Goal: Task Accomplishment & Management: Use online tool/utility

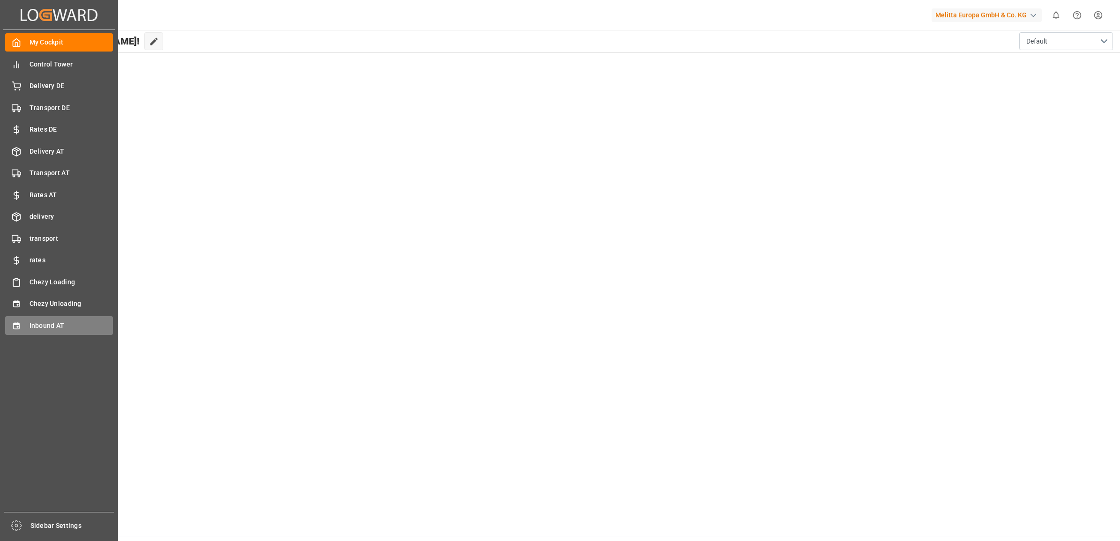
click at [22, 317] on div "Inbound AT Inbound AT" at bounding box center [59, 325] width 108 height 18
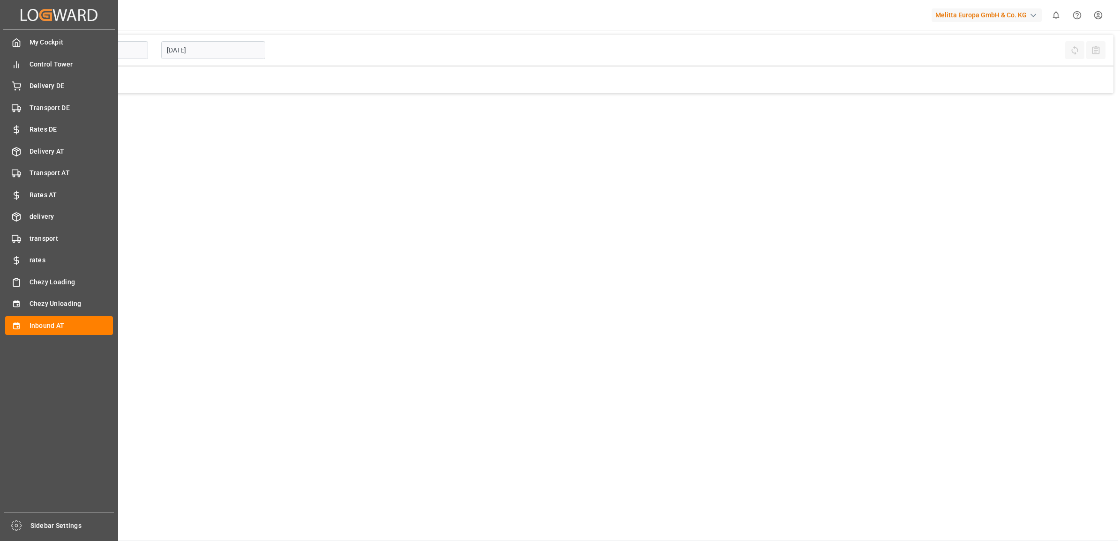
type input "Inbound AT"
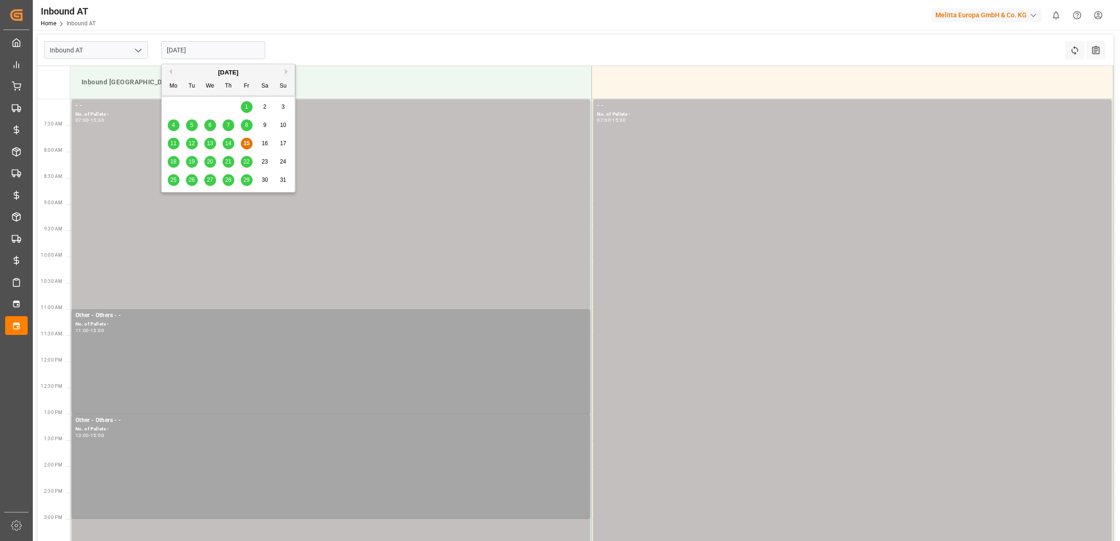
click at [202, 48] on input "[DATE]" at bounding box center [213, 50] width 104 height 18
click at [165, 162] on div "18 19 20 21 22 23 24" at bounding box center [228, 162] width 128 height 18
click at [168, 162] on div "18" at bounding box center [174, 161] width 12 height 11
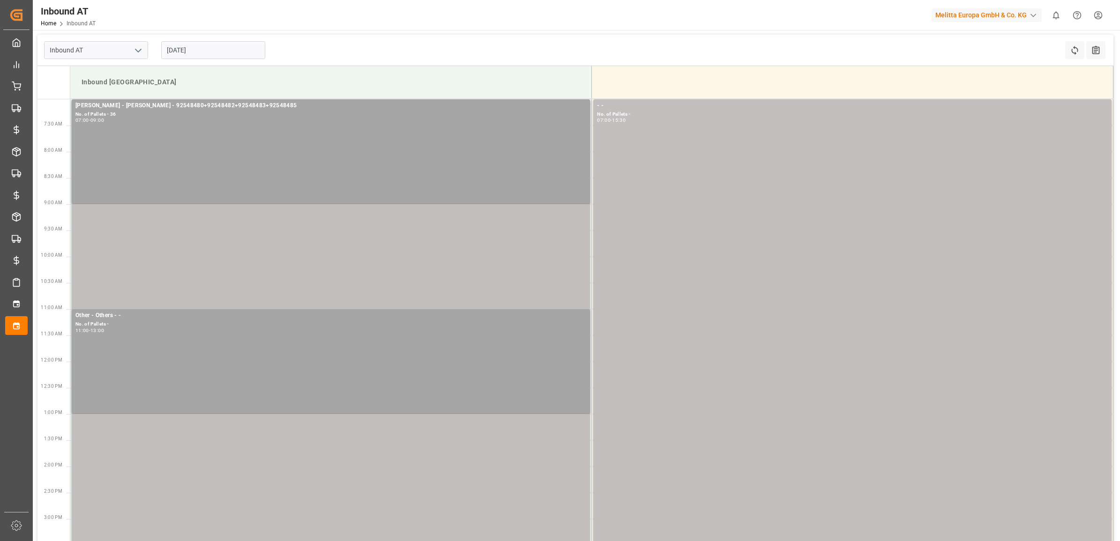
click at [201, 52] on input "[DATE]" at bounding box center [213, 50] width 104 height 18
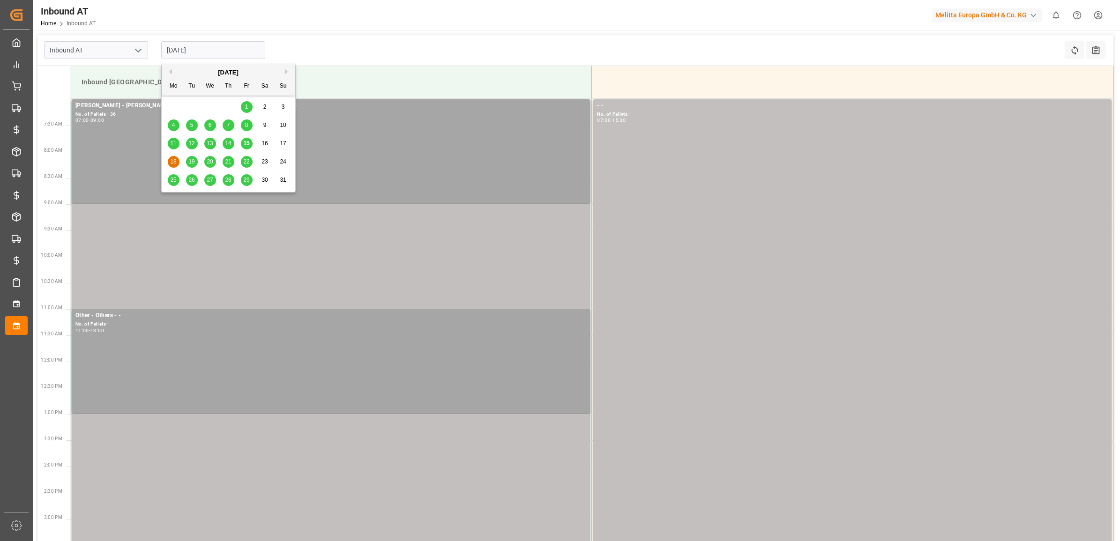
click at [191, 161] on span "19" at bounding box center [191, 161] width 6 height 7
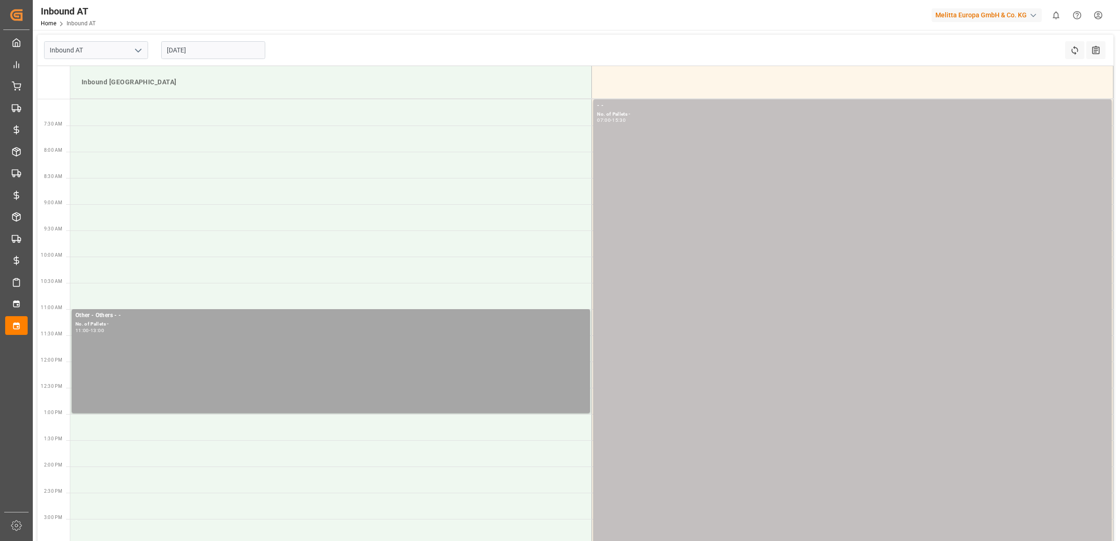
click at [205, 37] on div "[DATE]" at bounding box center [213, 50] width 117 height 31
click at [205, 50] on input "[DATE]" at bounding box center [213, 50] width 104 height 18
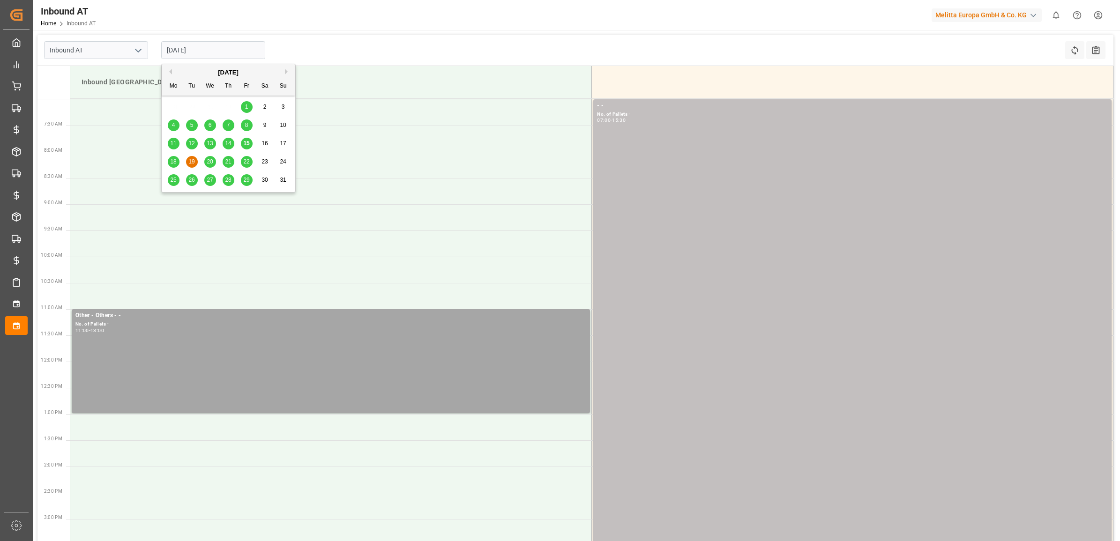
click at [207, 162] on span "20" at bounding box center [210, 161] width 6 height 7
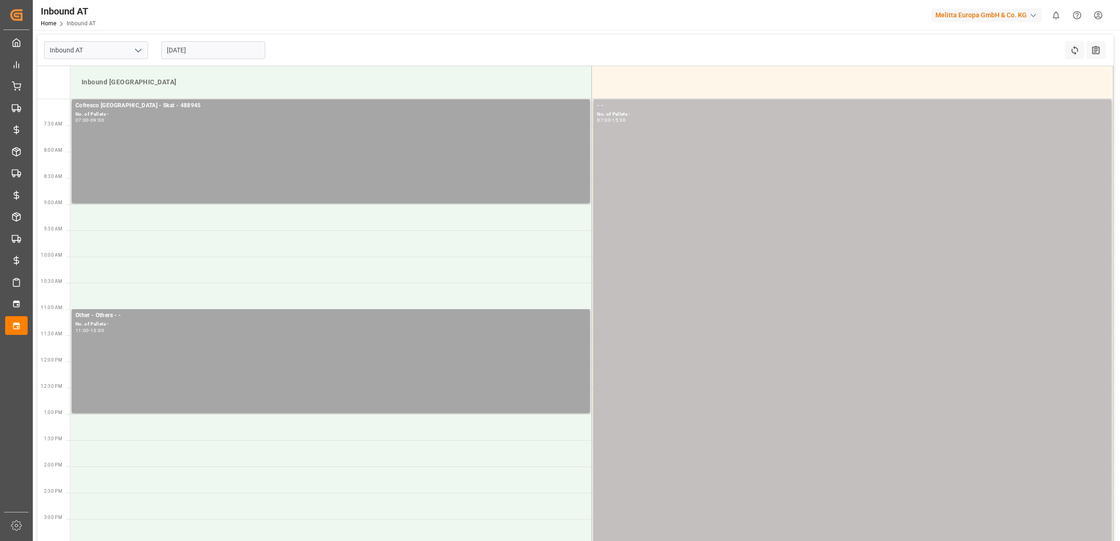
click at [212, 50] on input "[DATE]" at bounding box center [213, 50] width 104 height 18
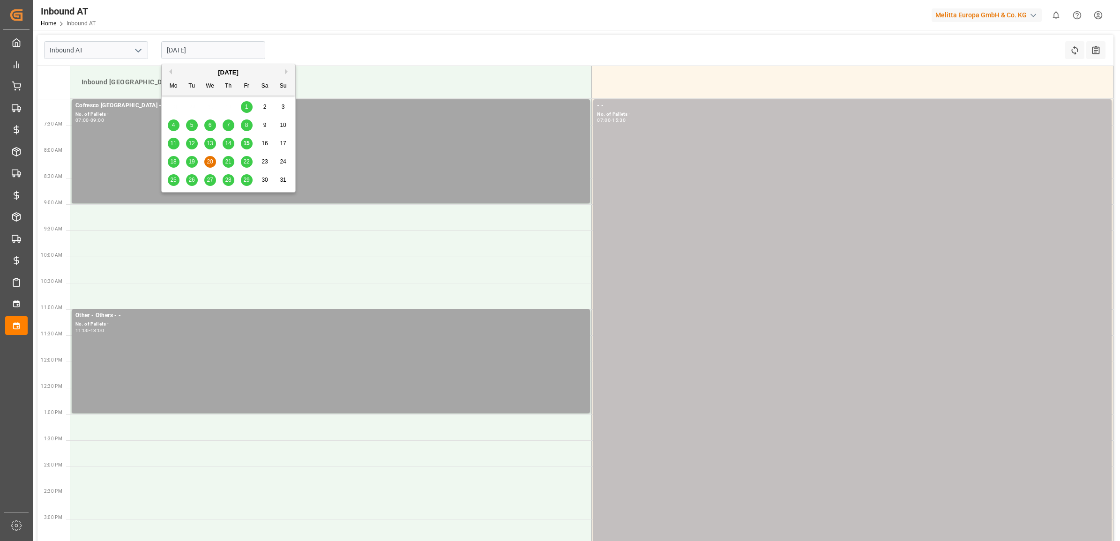
click at [226, 163] on span "21" at bounding box center [228, 161] width 6 height 7
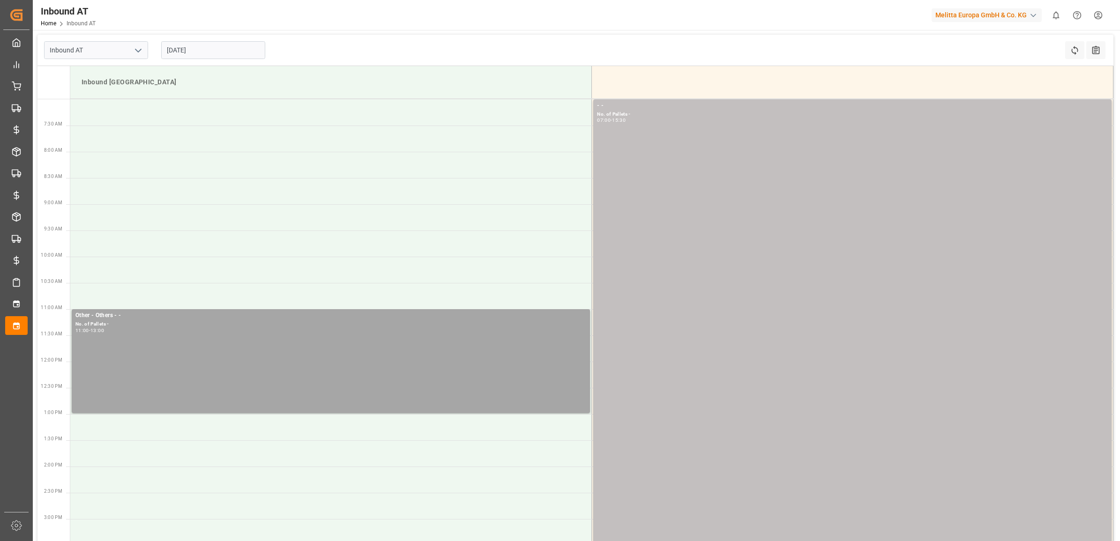
click at [227, 52] on input "[DATE]" at bounding box center [213, 50] width 104 height 18
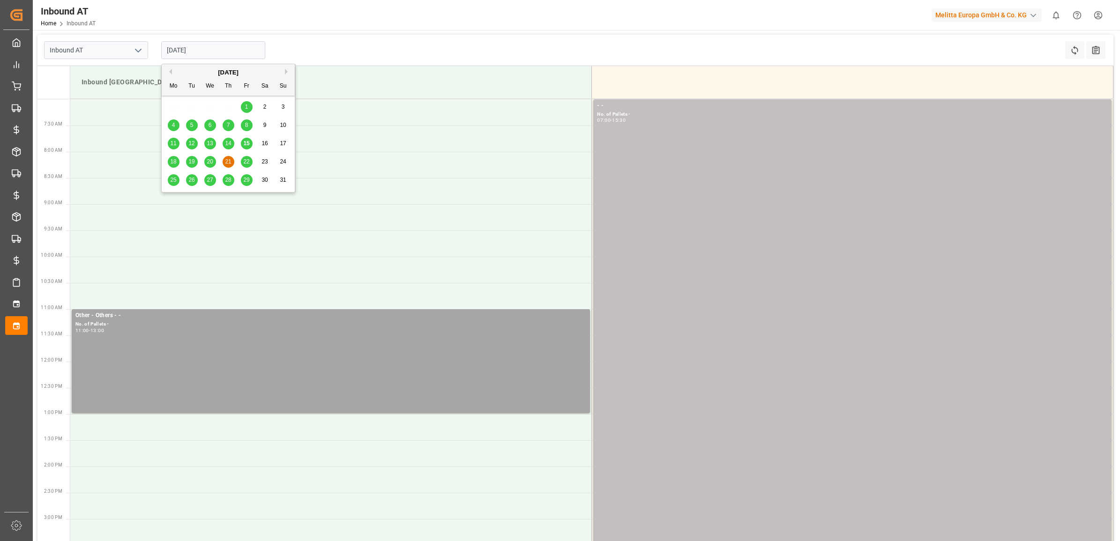
click at [244, 159] on span "22" at bounding box center [246, 161] width 6 height 7
type input "[DATE]"
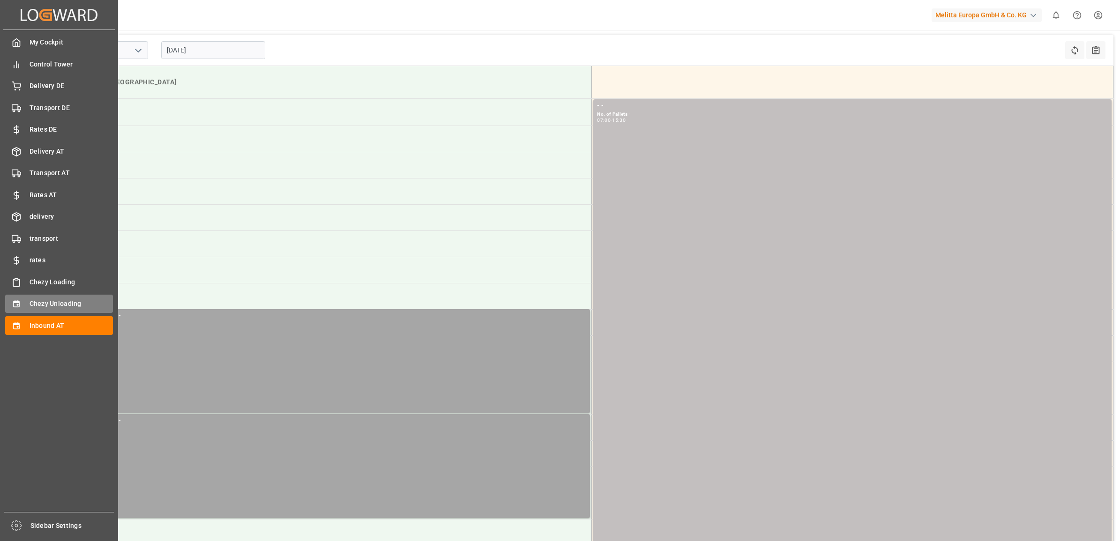
click at [14, 298] on div "Chezy Unloading Chezy Unloading" at bounding box center [59, 304] width 108 height 18
type input "Chezy Unloading"
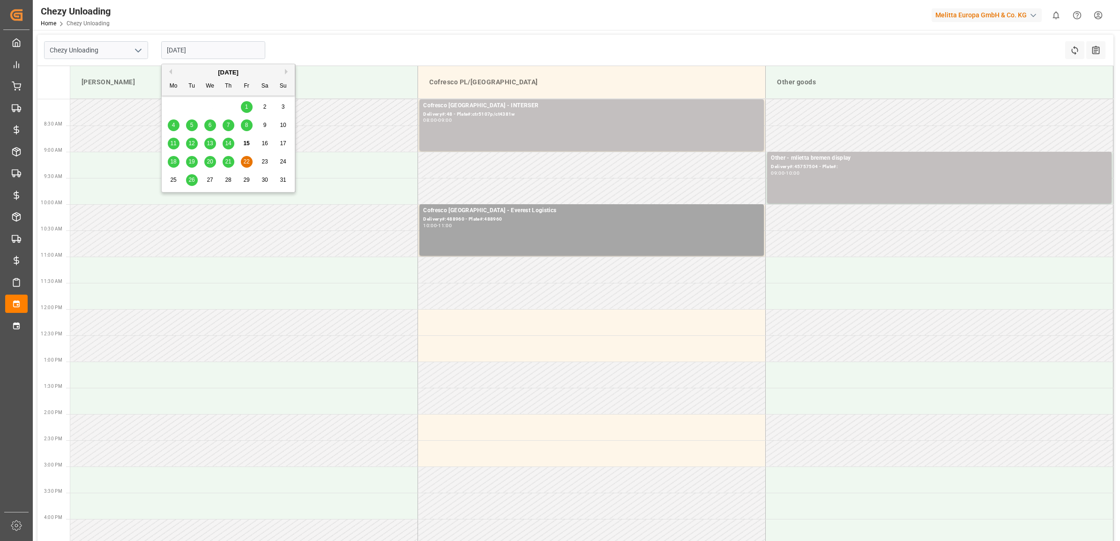
click at [227, 48] on input "[DATE]" at bounding box center [213, 50] width 104 height 18
click at [247, 142] on span "15" at bounding box center [246, 143] width 6 height 7
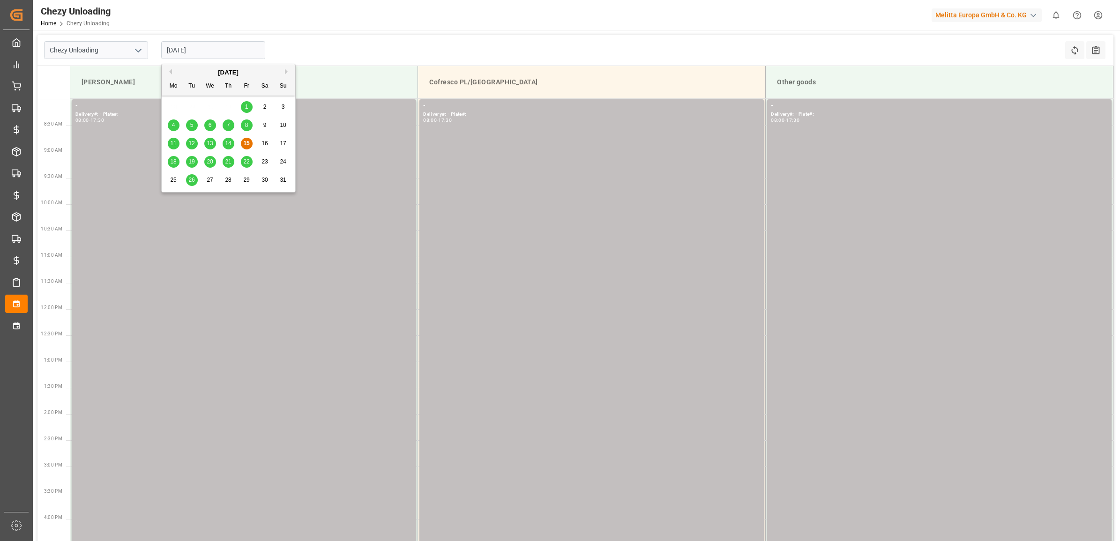
click at [205, 43] on input "[DATE]" at bounding box center [213, 50] width 104 height 18
click at [172, 159] on span "18" at bounding box center [173, 161] width 6 height 7
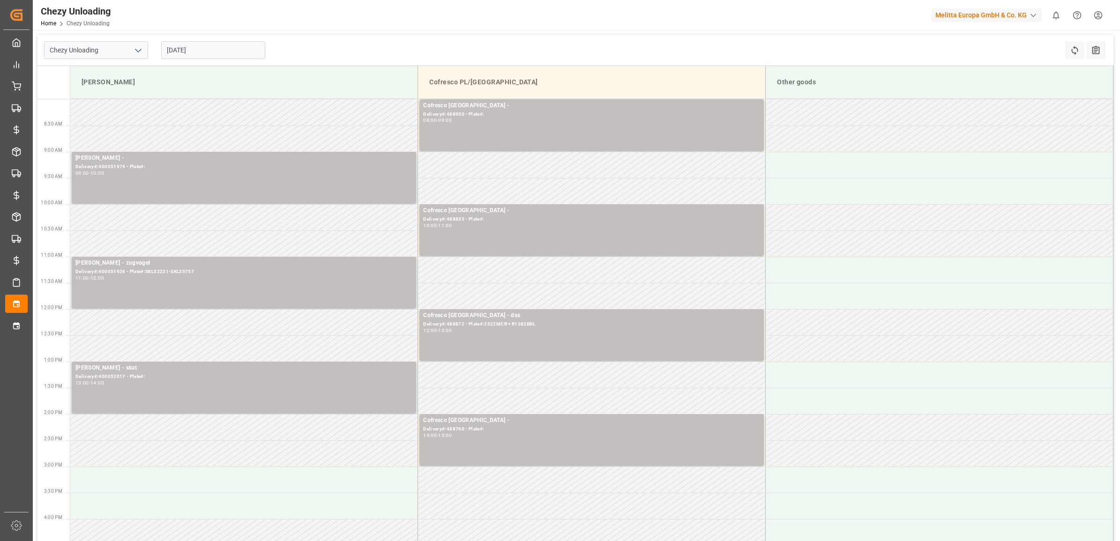
click at [197, 51] on input "[DATE]" at bounding box center [213, 50] width 104 height 18
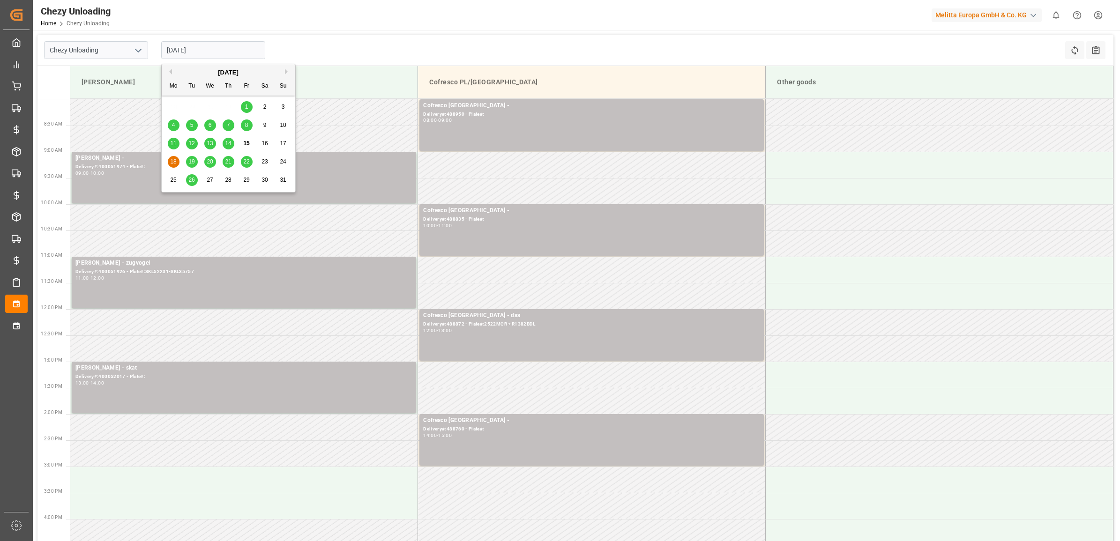
click at [191, 157] on div "19" at bounding box center [192, 161] width 12 height 11
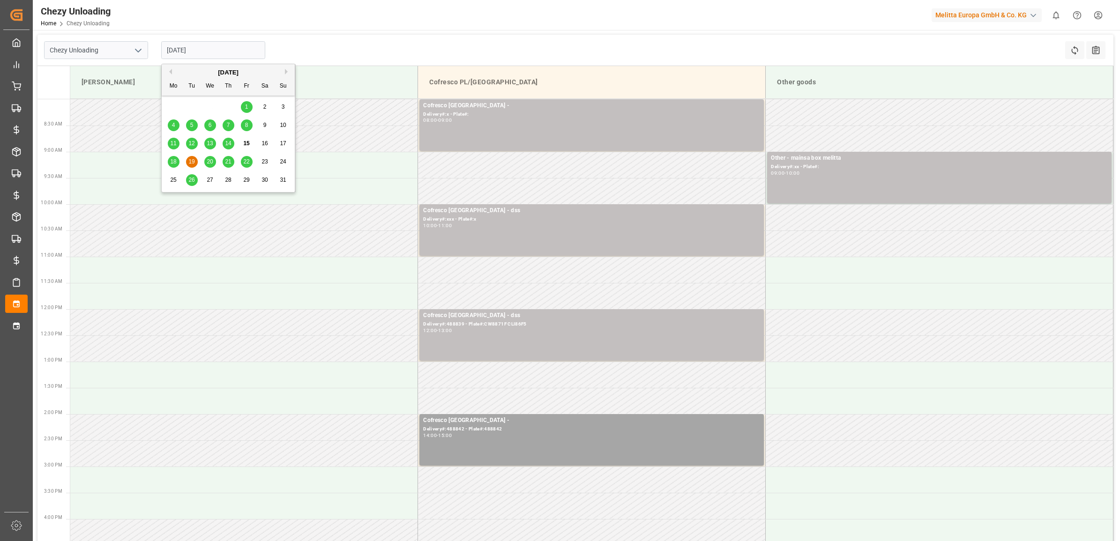
click at [186, 54] on input "[DATE]" at bounding box center [213, 50] width 104 height 18
click at [209, 160] on span "20" at bounding box center [210, 161] width 6 height 7
type input "[DATE]"
